Goal: Book appointment/travel/reservation

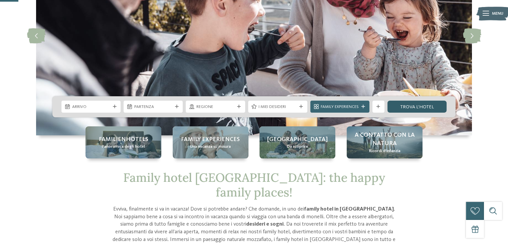
click at [404, 107] on link "trova l’hotel" at bounding box center [416, 106] width 59 height 12
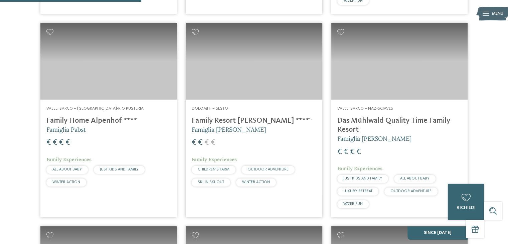
scroll to position [574, 0]
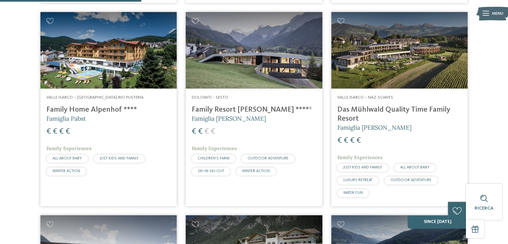
click at [252, 41] on img at bounding box center [254, 50] width 136 height 77
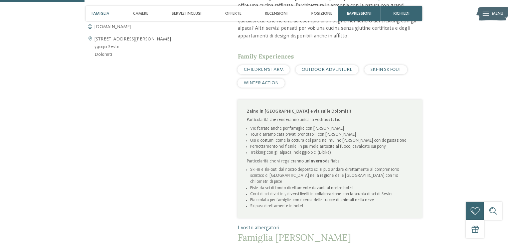
scroll to position [320, 0]
